Goal: Transaction & Acquisition: Purchase product/service

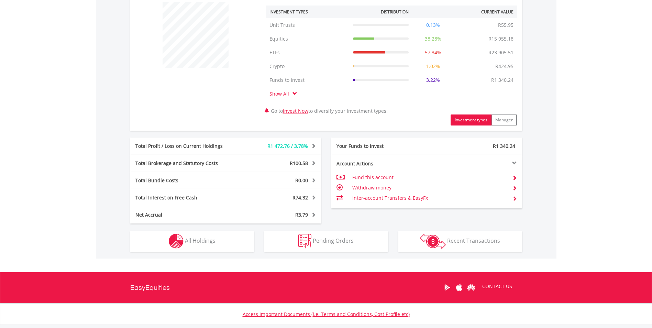
scroll to position [275, 0]
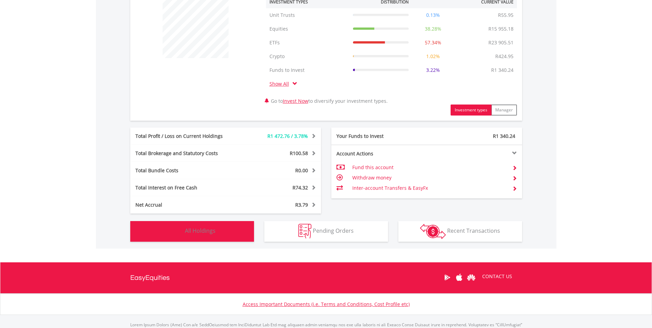
click at [228, 230] on button "Holdings All Holdings" at bounding box center [192, 231] width 124 height 21
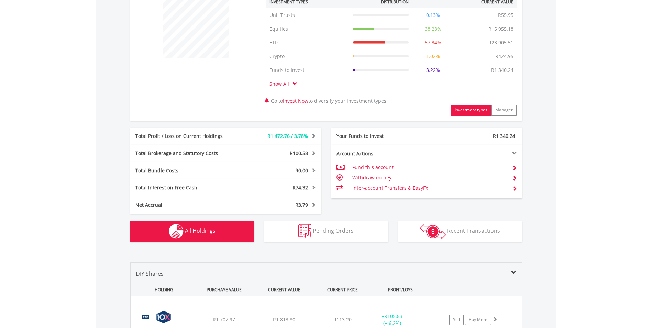
scroll to position [537, 0]
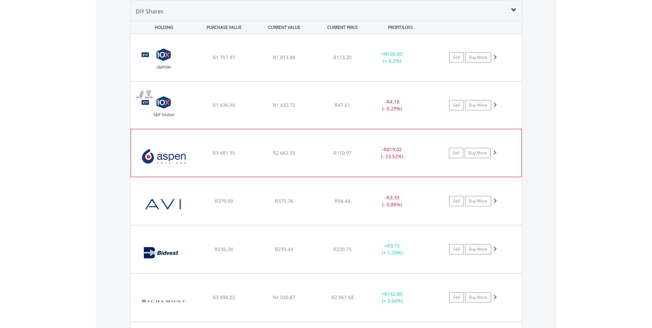
click at [342, 81] on div "﻿ Aspen Pharmacare Holdings Limited R3 481.95 R2 662.93 R110.97 - R819.02 (- 23…" at bounding box center [326, 57] width 391 height 47
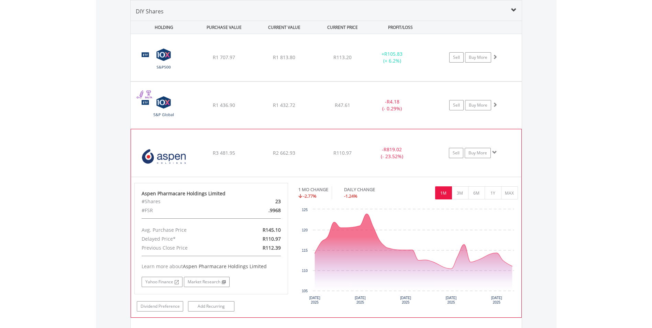
click at [342, 81] on div "﻿ Aspen Pharmacare Holdings Limited R3 481.95 R2 662.93 R110.97 - R819.02 (- 23…" at bounding box center [326, 57] width 391 height 47
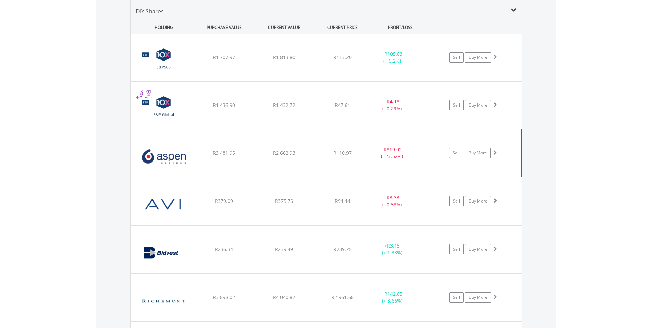
click at [342, 81] on div "﻿ Aspen Pharmacare Holdings Limited R3 481.95 R2 662.93 R110.97 - R819.02 (- 23…" at bounding box center [326, 57] width 391 height 47
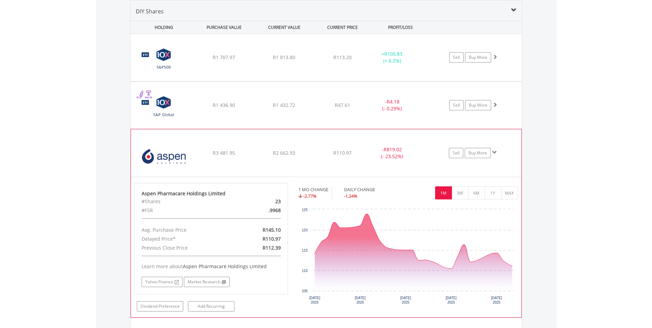
click at [342, 81] on div "﻿ Aspen Pharmacare Holdings Limited R3 481.95 R2 662.93 R110.97 - R819.02 (- 23…" at bounding box center [326, 57] width 391 height 47
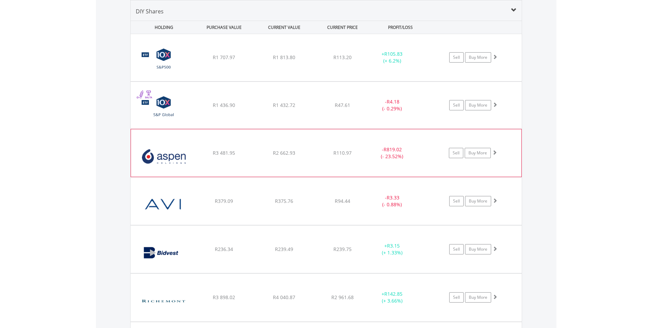
click at [342, 81] on div "﻿ Aspen Pharmacare Holdings Limited R3 481.95 R2 662.93 R110.97 - R819.02 (- 23…" at bounding box center [326, 57] width 391 height 47
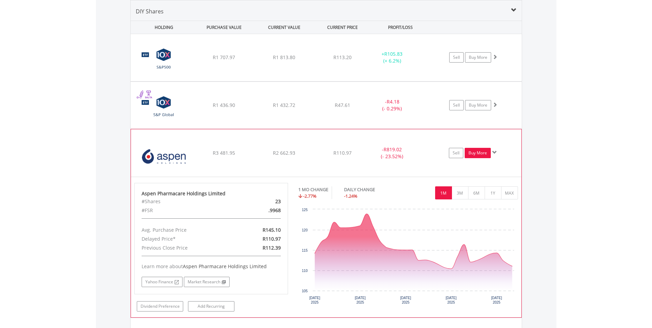
click at [486, 155] on link "Buy More" at bounding box center [478, 153] width 26 height 10
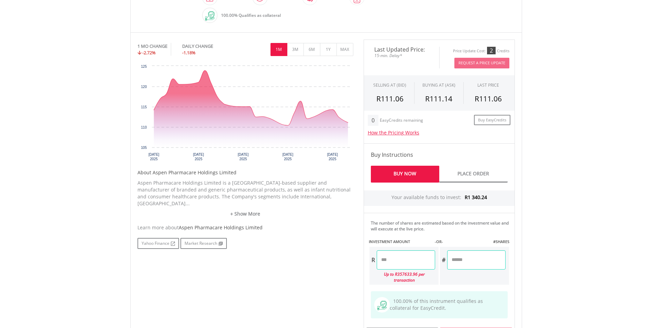
scroll to position [206, 0]
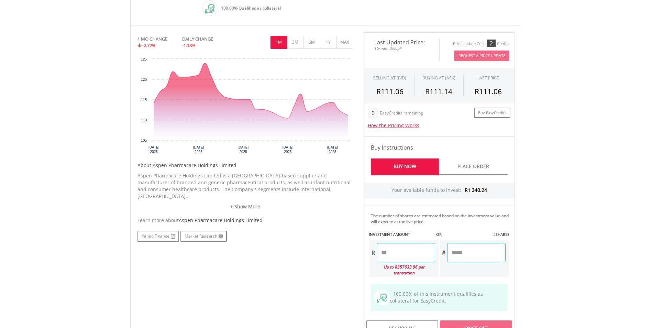
click at [455, 260] on input "number" at bounding box center [476, 252] width 58 height 19
type input "*"
type input "******"
click at [541, 245] on body "My Investments Invest Now New Listings Sell My Recurring Investments Pending Or…" at bounding box center [326, 133] width 652 height 678
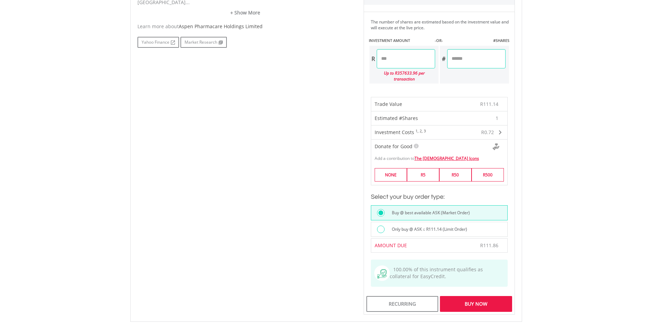
scroll to position [413, 0]
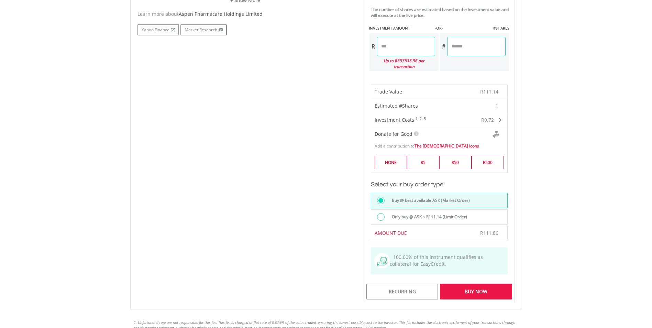
click at [487, 286] on div "Buy Now" at bounding box center [476, 292] width 72 height 16
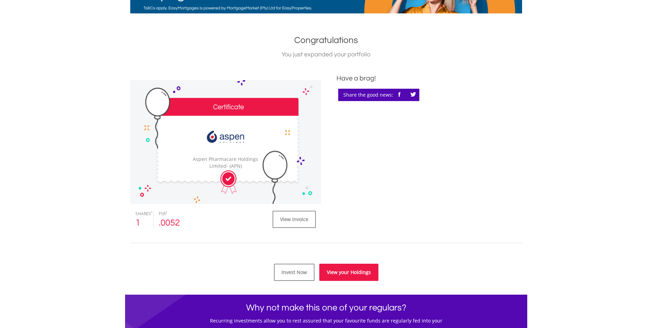
scroll to position [138, 0]
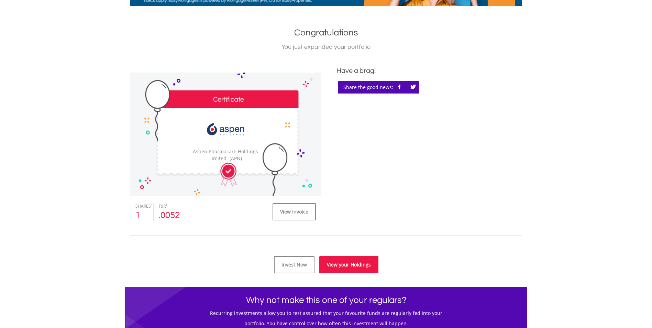
click at [364, 267] on link "View your Holdings" at bounding box center [348, 264] width 59 height 17
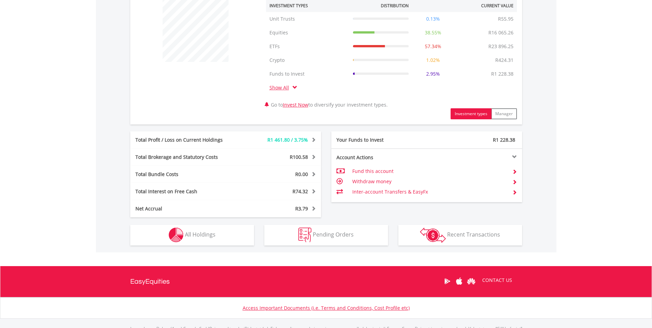
scroll to position [275, 0]
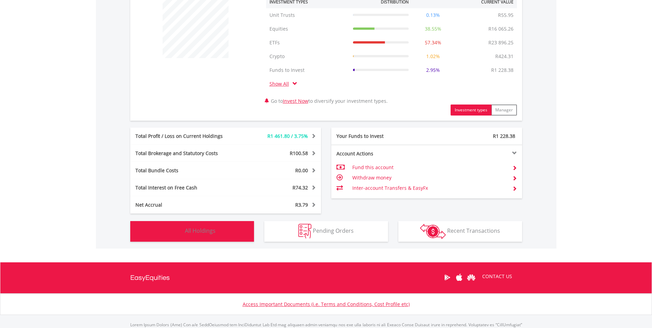
click at [216, 228] on button "Holdings All Holdings" at bounding box center [192, 231] width 124 height 21
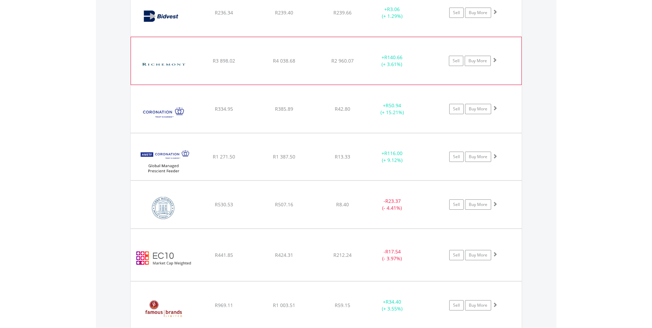
scroll to position [778, 0]
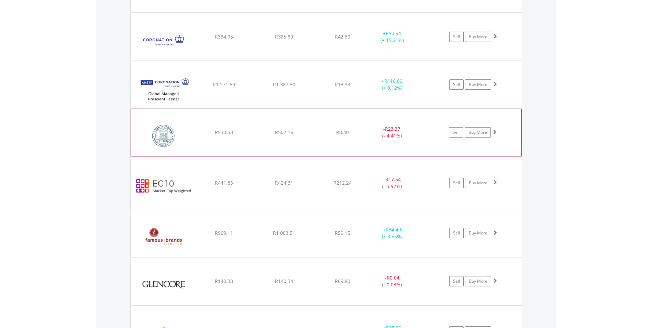
scroll to position [847, 0]
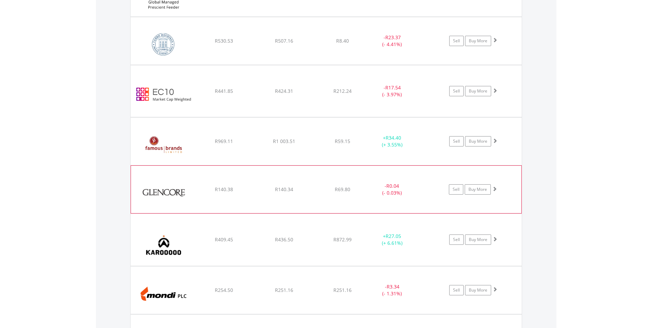
scroll to position [984, 0]
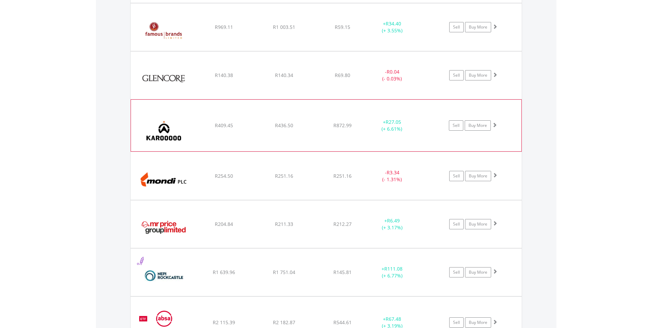
scroll to position [1053, 0]
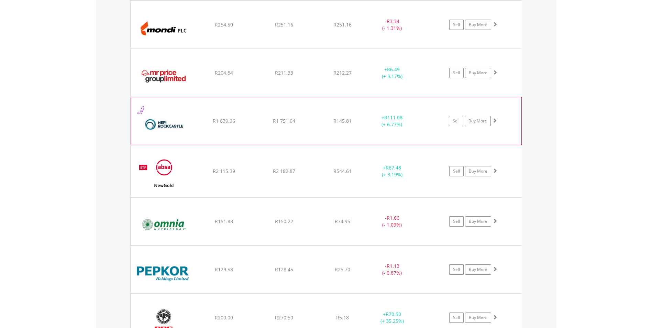
scroll to position [1225, 0]
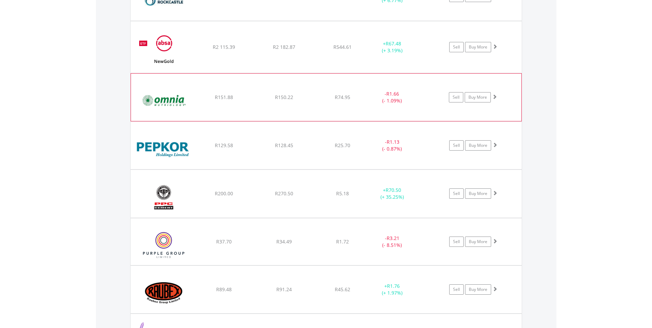
scroll to position [1328, 0]
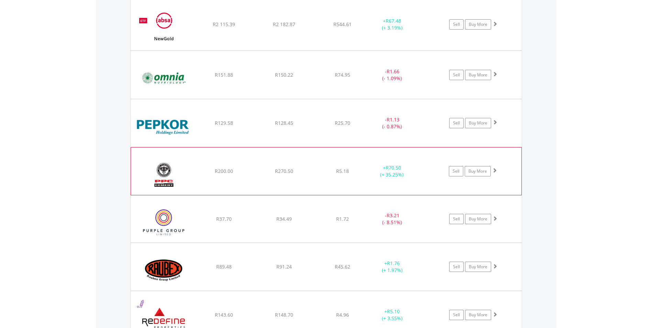
scroll to position [1362, 0]
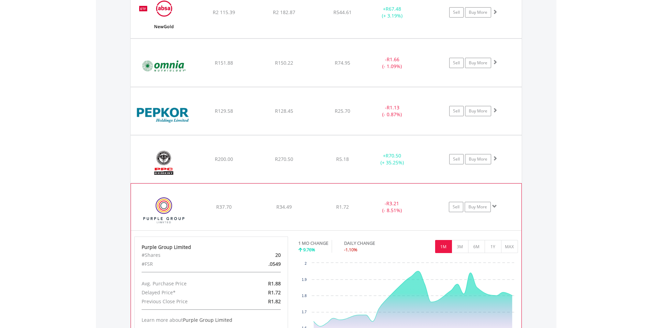
scroll to position [1397, 0]
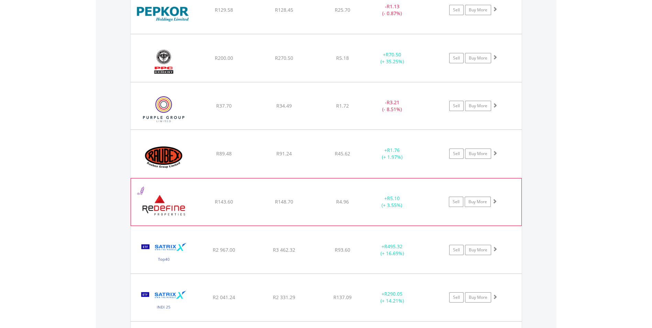
scroll to position [1466, 0]
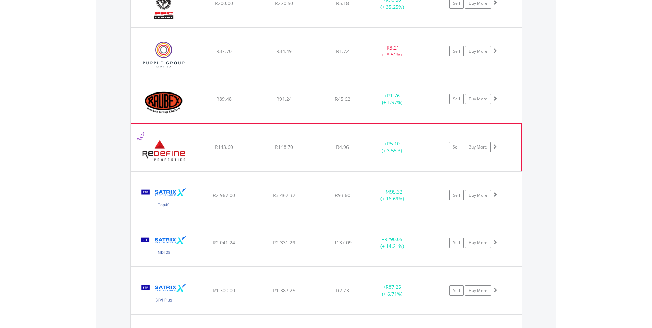
scroll to position [1534, 0]
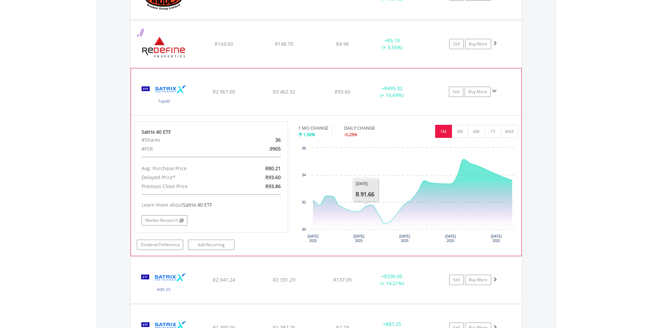
scroll to position [1637, 0]
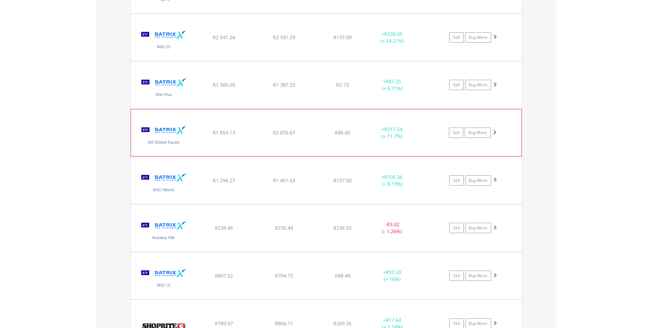
scroll to position [1741, 0]
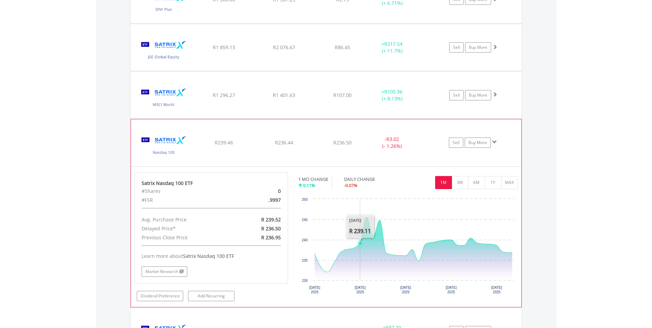
scroll to position [1809, 0]
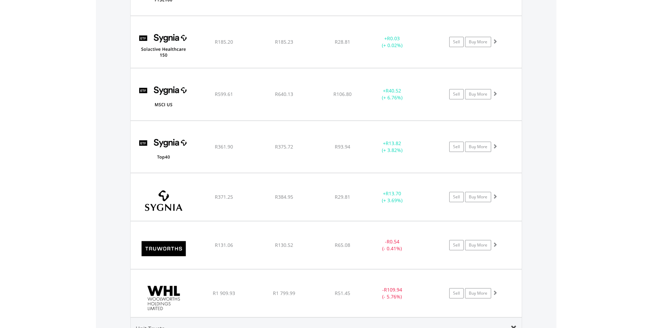
scroll to position [2222, 0]
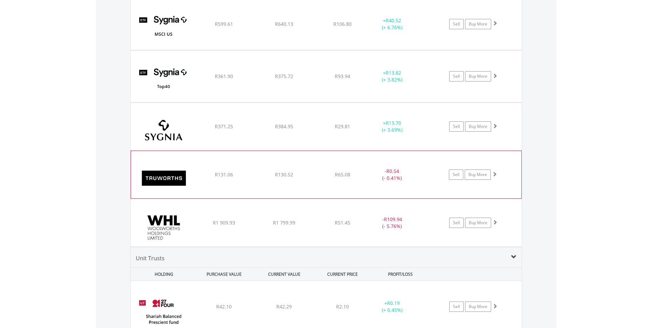
scroll to position [2291, 0]
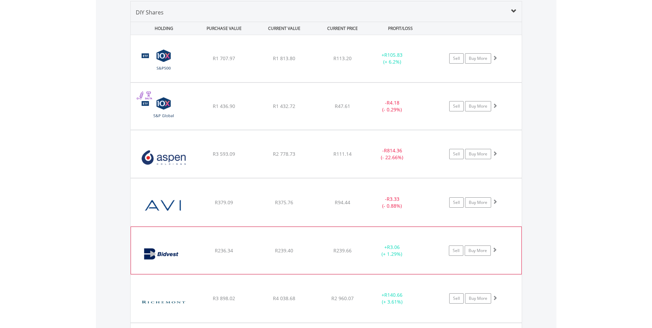
scroll to position [537, 0]
click at [325, 81] on div "﻿ AVI Limited R379.09 R375.76 R94.44 - R3.33 (- 0.88%) Sell Buy More" at bounding box center [326, 57] width 391 height 47
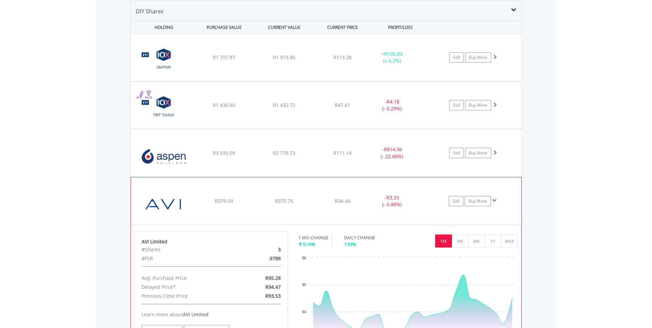
click at [325, 81] on div "﻿ AVI Limited R379.09 R375.76 R94.44 - R3.33 (- 0.88%) Sell Buy More" at bounding box center [326, 57] width 391 height 47
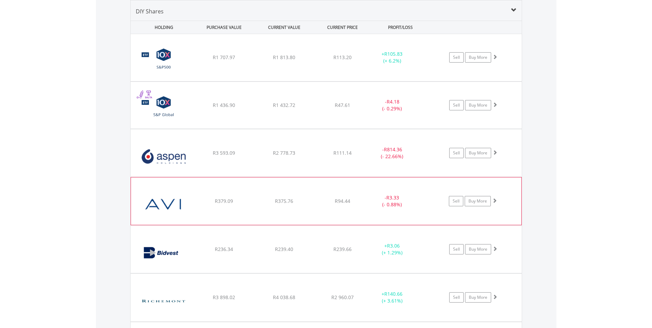
click at [325, 81] on div "﻿ AVI Limited R379.09 R375.76 R94.44 - R3.33 (- 0.88%) Sell Buy More" at bounding box center [326, 57] width 391 height 47
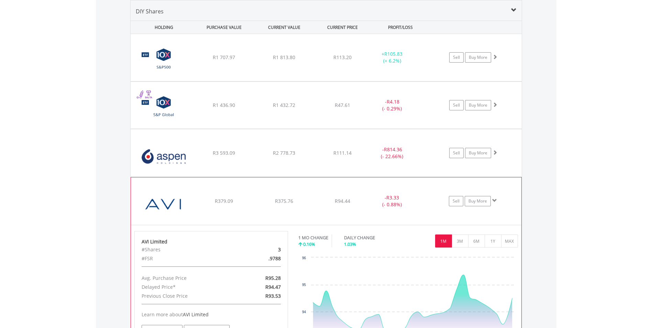
click at [325, 81] on div "﻿ AVI Limited R379.09 R375.76 R94.44 - R3.33 (- 0.88%) Sell Buy More" at bounding box center [326, 57] width 391 height 47
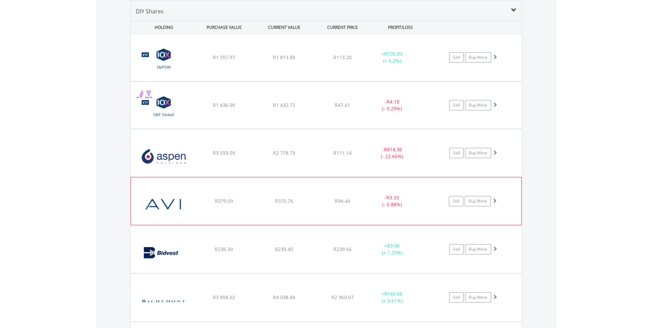
click at [325, 81] on div "﻿ AVI Limited R379.09 R375.76 R94.44 - R3.33 (- 0.88%) Sell Buy More" at bounding box center [326, 57] width 391 height 47
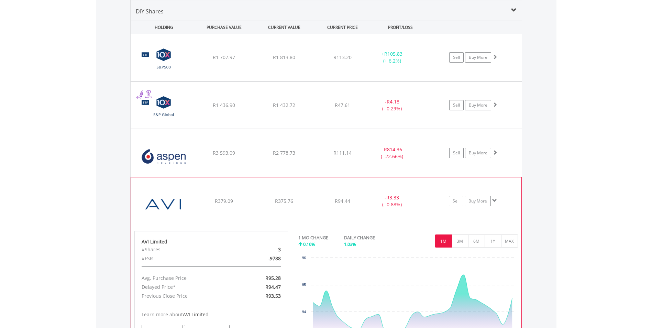
click at [325, 81] on div "﻿ AVI Limited R379.09 R375.76 R94.44 - R3.33 (- 0.88%) Sell Buy More" at bounding box center [326, 57] width 391 height 47
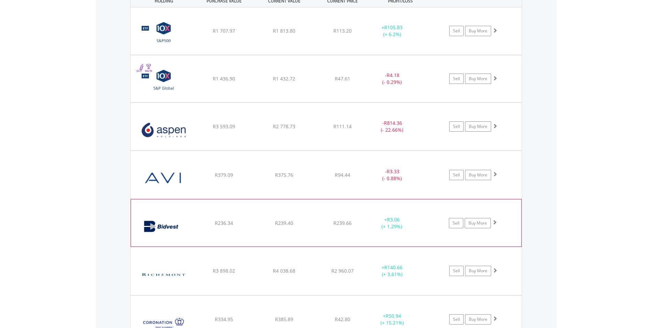
scroll to position [675, 0]
